Goal: Transaction & Acquisition: Purchase product/service

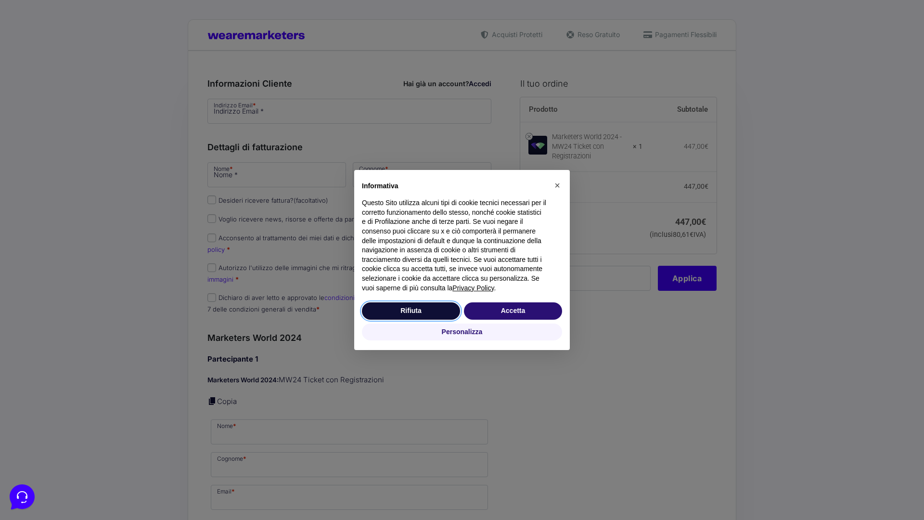
click at [411, 311] on button "Rifiuta" at bounding box center [411, 310] width 98 height 17
